Goal: Task Accomplishment & Management: Manage account settings

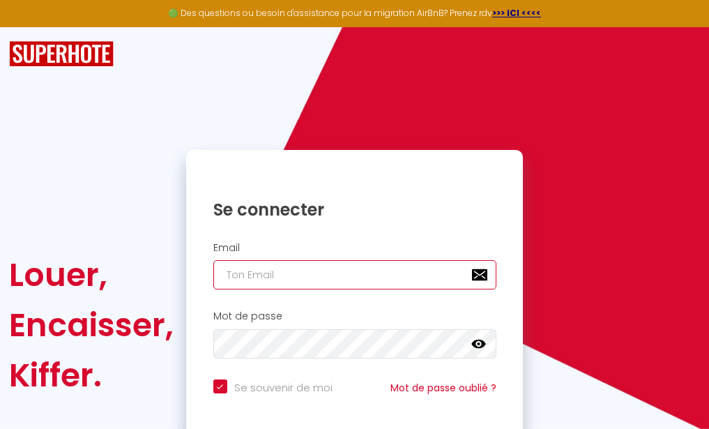
type input "[EMAIL_ADDRESS][DOMAIN_NAME]"
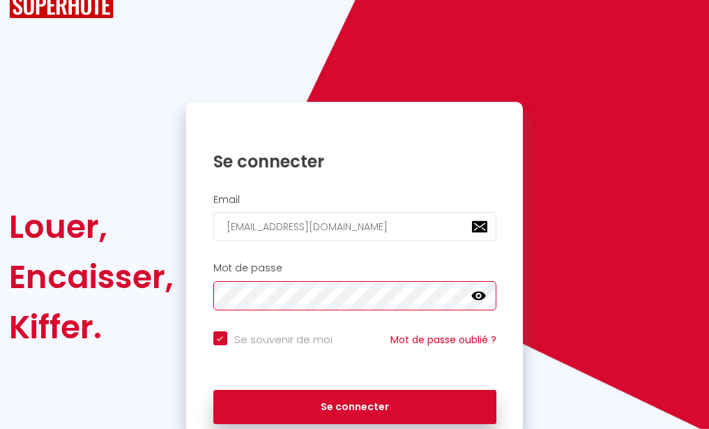
scroll to position [71, 0]
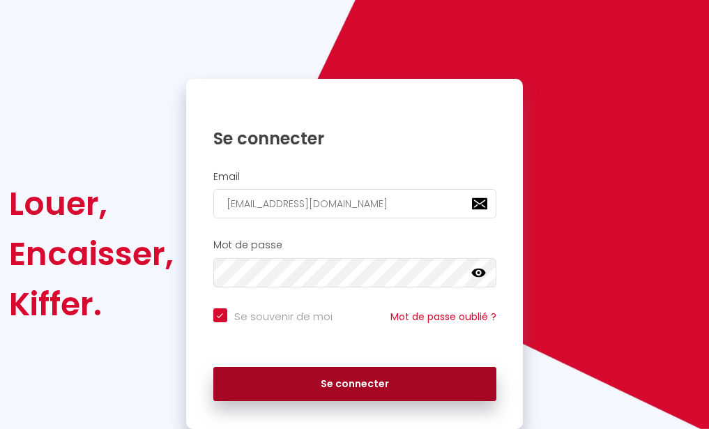
click at [379, 384] on button "Se connecter" at bounding box center [354, 384] width 283 height 35
checkbox input "true"
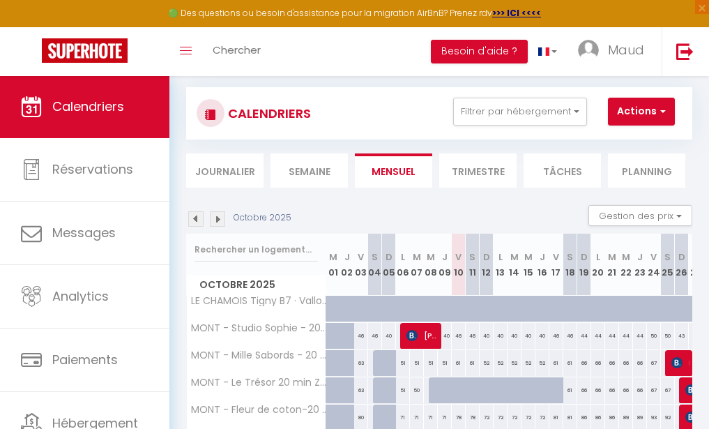
scroll to position [18, 0]
drag, startPoint x: 557, startPoint y: 109, endPoint x: 551, endPoint y: 119, distance: 11.6
click at [557, 109] on button "Filtrer par hébergement" at bounding box center [520, 112] width 134 height 28
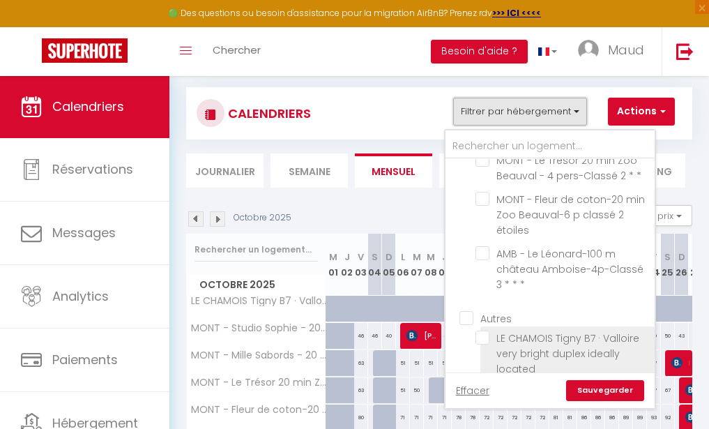
scroll to position [126, 0]
click at [483, 331] on input "LE CHAMOIS Tigny B7 · Valloire very bright duplex ideally located" at bounding box center [563, 338] width 174 height 14
checkbox input "true"
checkbox input "false"
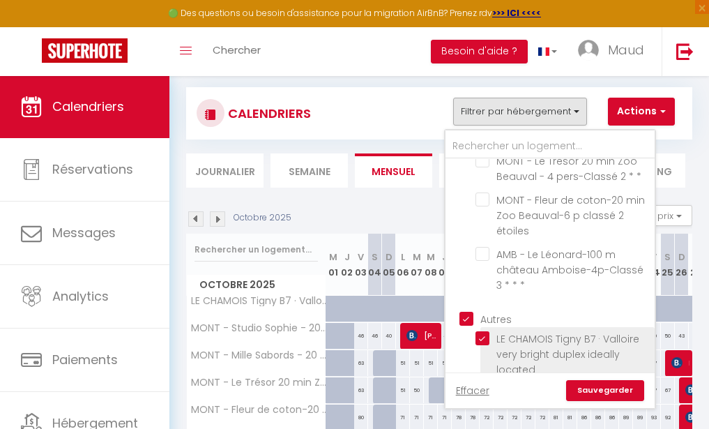
checkbox input "false"
checkbox input "true"
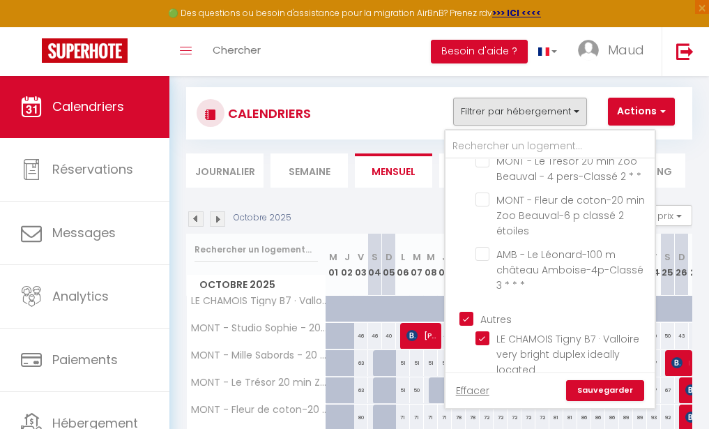
click at [615, 392] on link "Sauvegarder" at bounding box center [605, 390] width 78 height 21
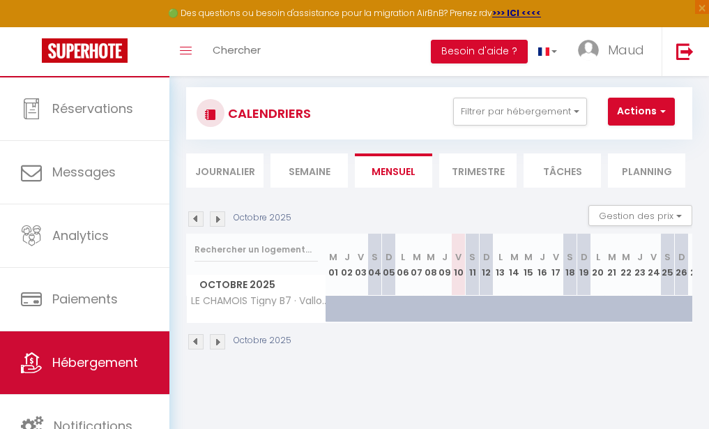
scroll to position [61, 0]
click at [123, 354] on link "Hébergement" at bounding box center [85, 362] width 170 height 63
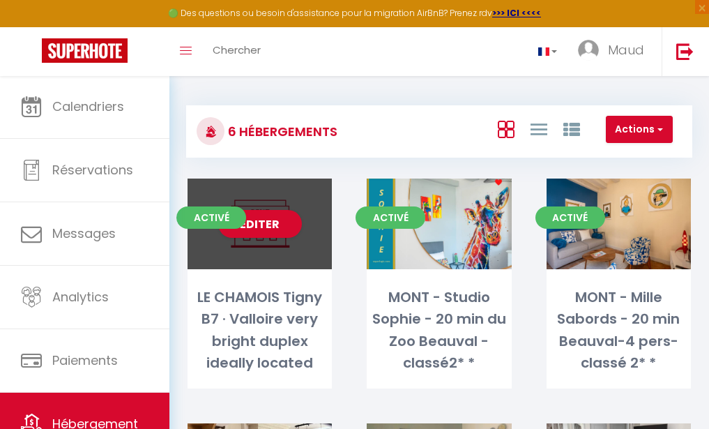
click at [282, 246] on div "Editer" at bounding box center [260, 224] width 144 height 91
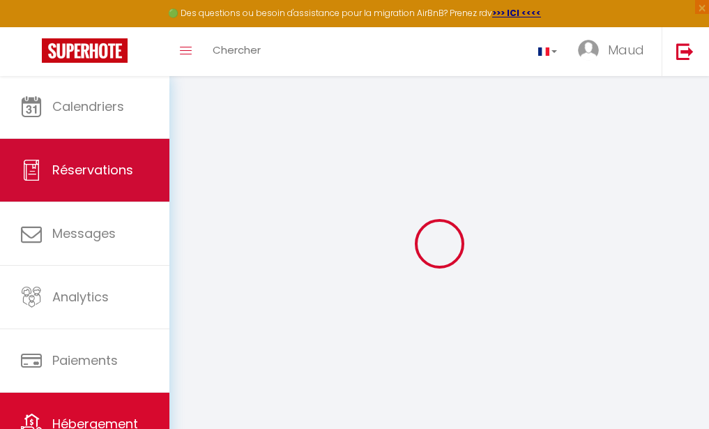
select select
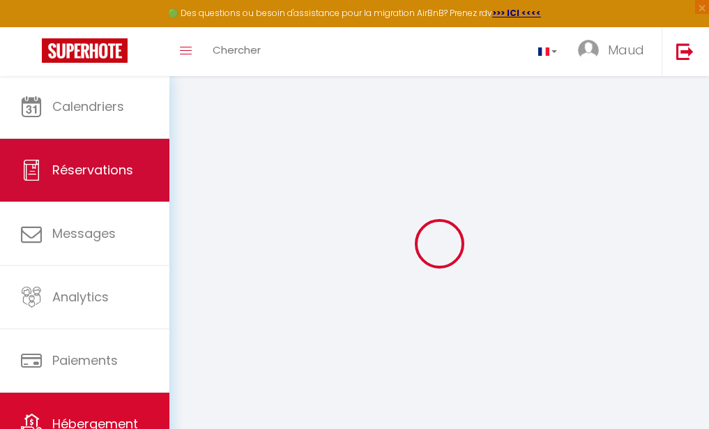
select select
checkbox input "false"
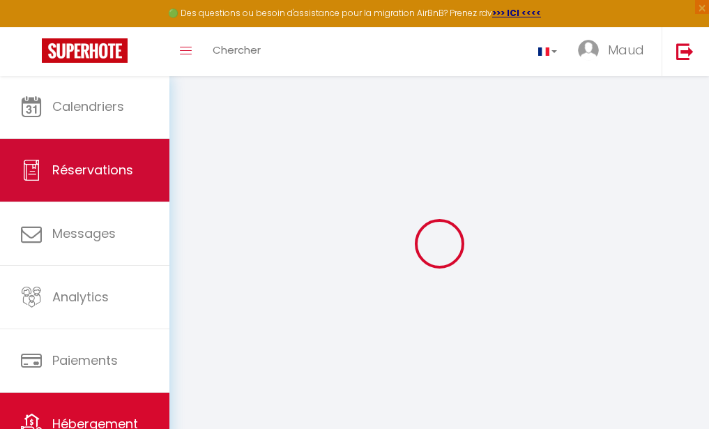
select select
checkbox input "false"
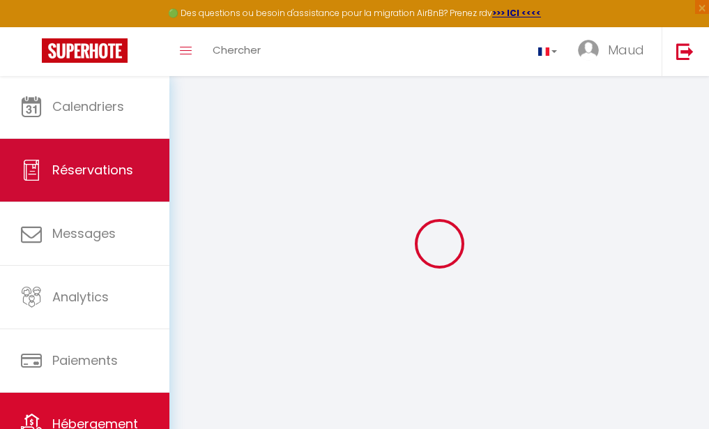
select select "16:00"
select select "23:45"
select select "10:00"
select select "15"
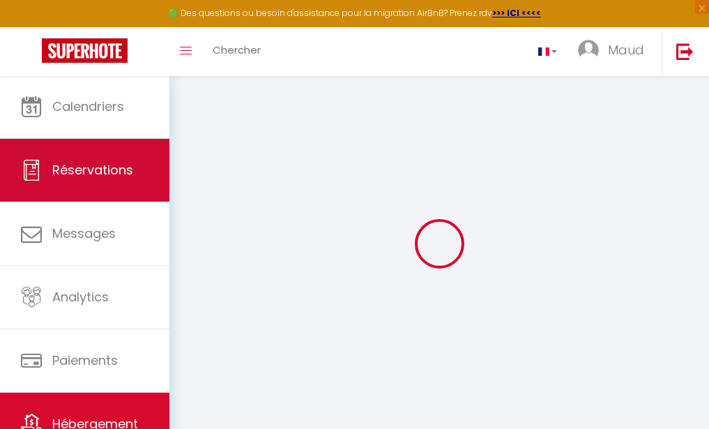
select select
checkbox input "false"
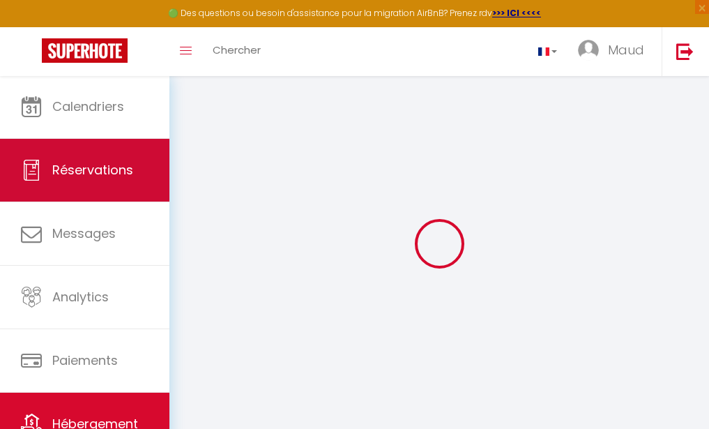
select select
checkbox input "false"
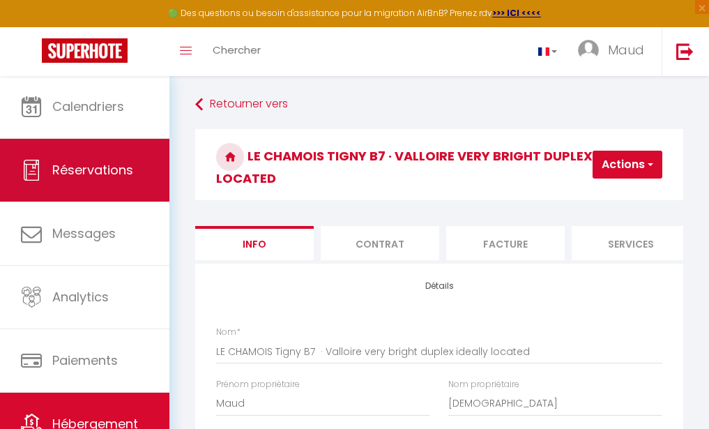
select select
checkbox input "false"
